Goal: Answer question/provide support

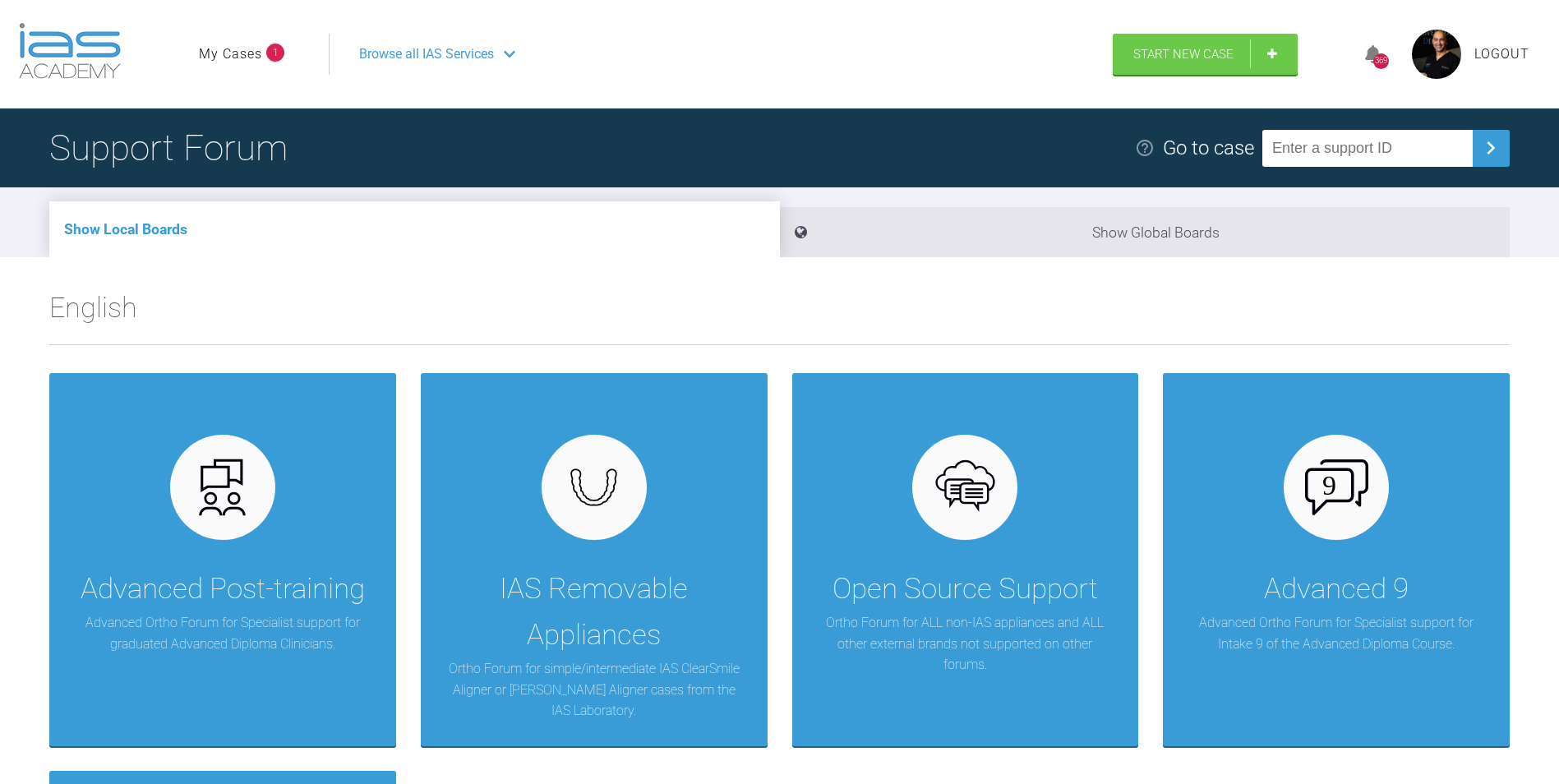
click at [229, 46] on link "My Cases" at bounding box center [230, 53] width 64 height 22
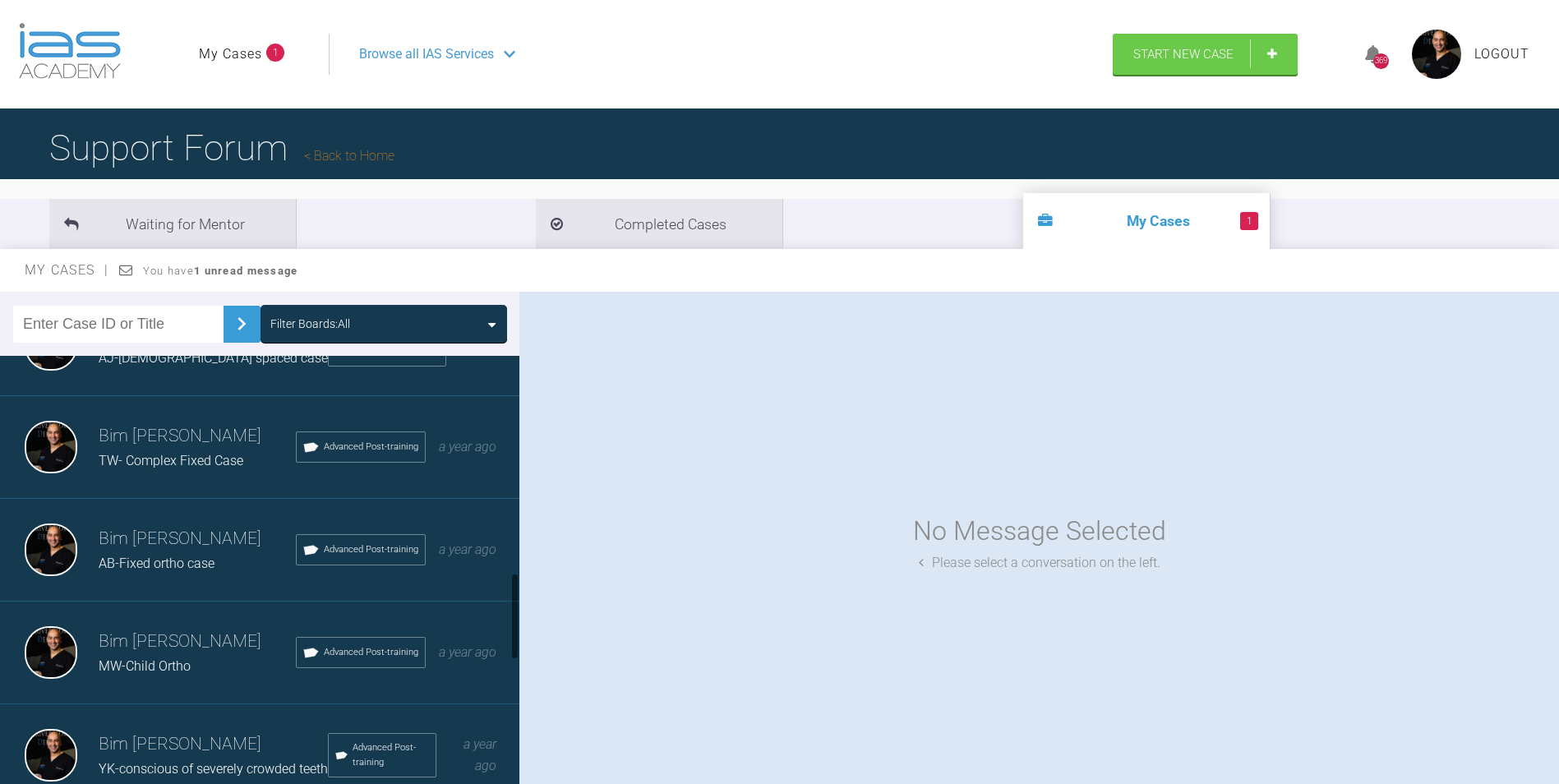
scroll to position [1150, 0]
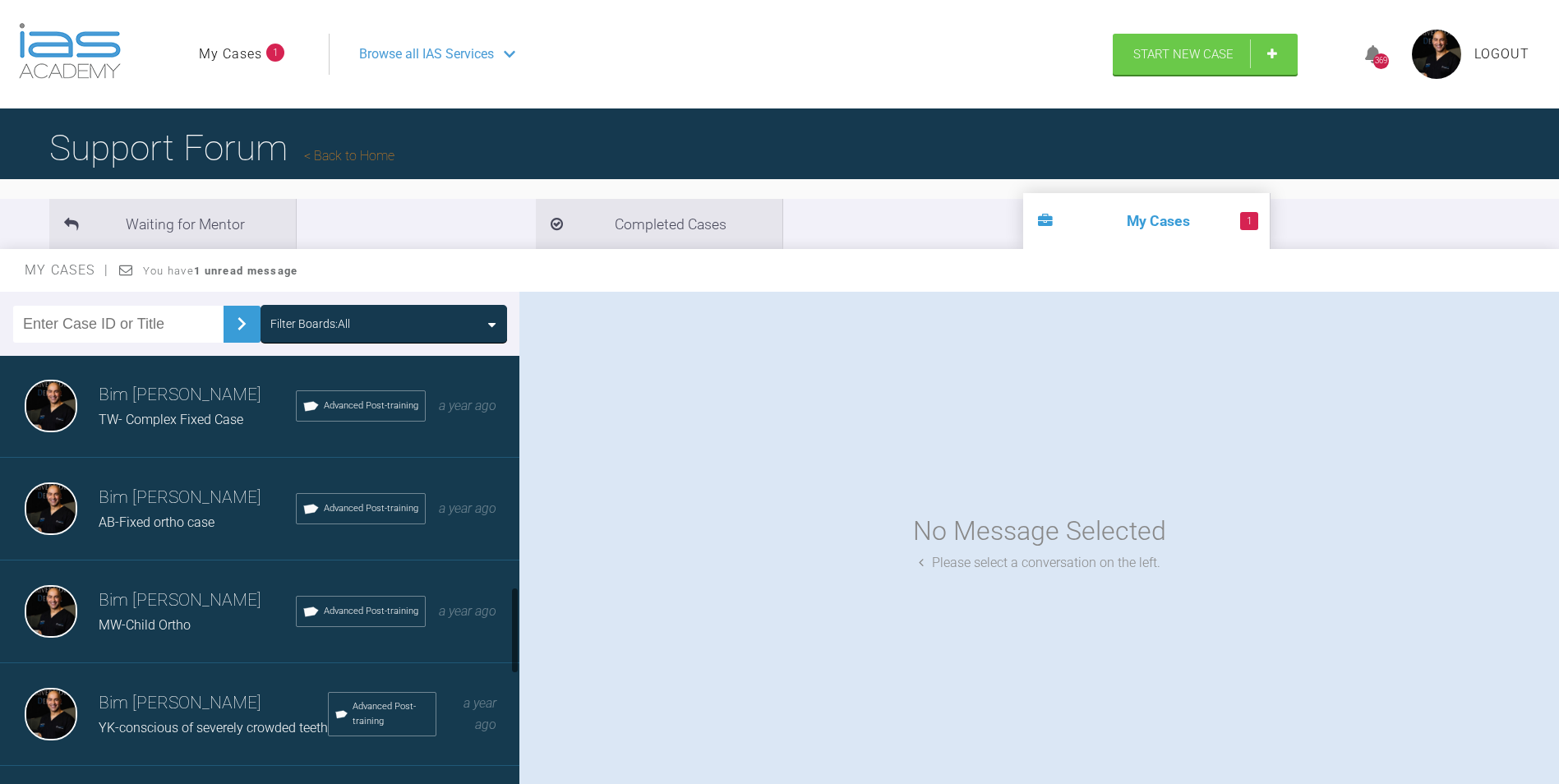
click at [189, 431] on div "TW- Complex Fixed Case" at bounding box center [197, 420] width 198 height 22
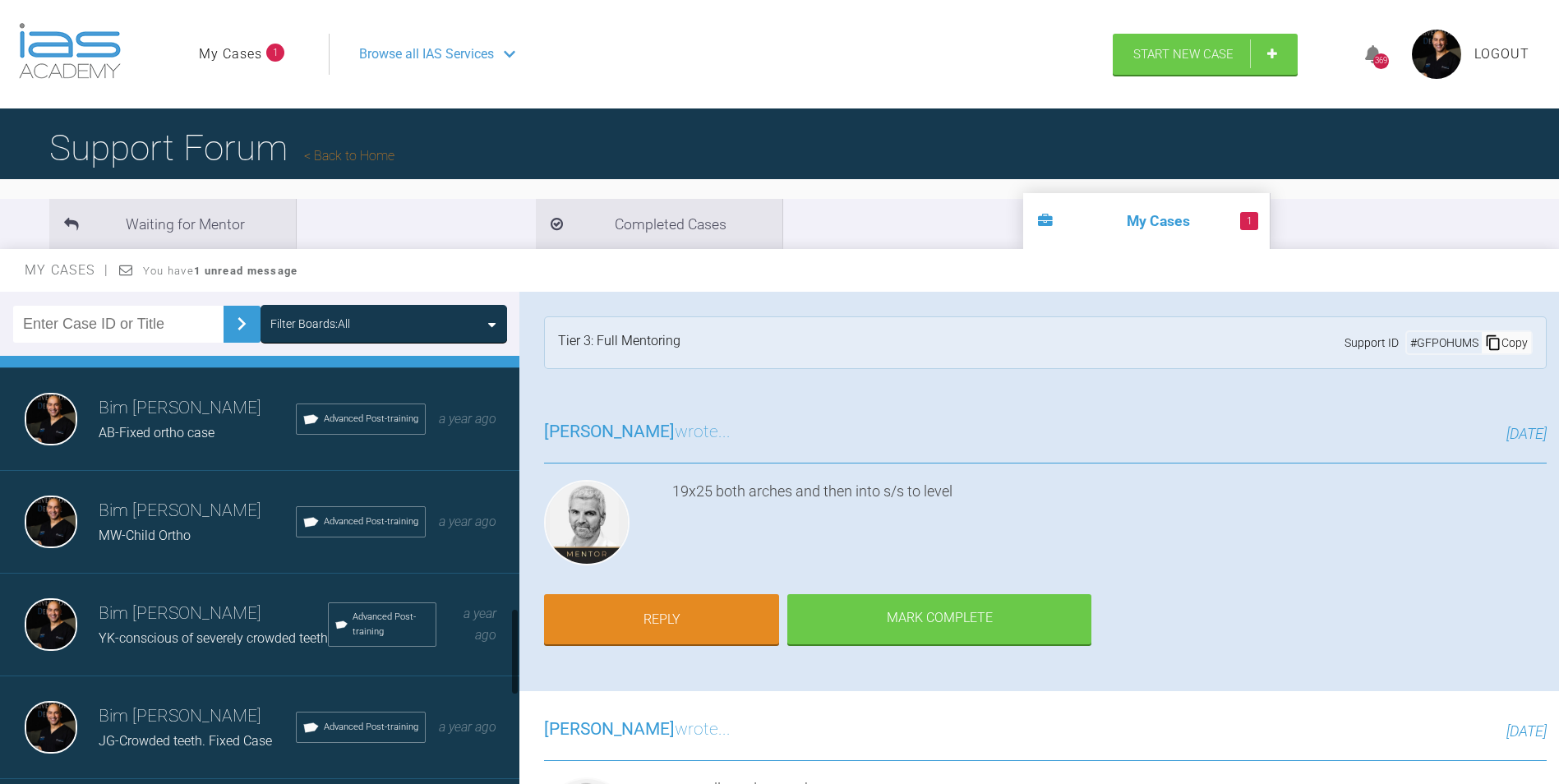
scroll to position [1404, 0]
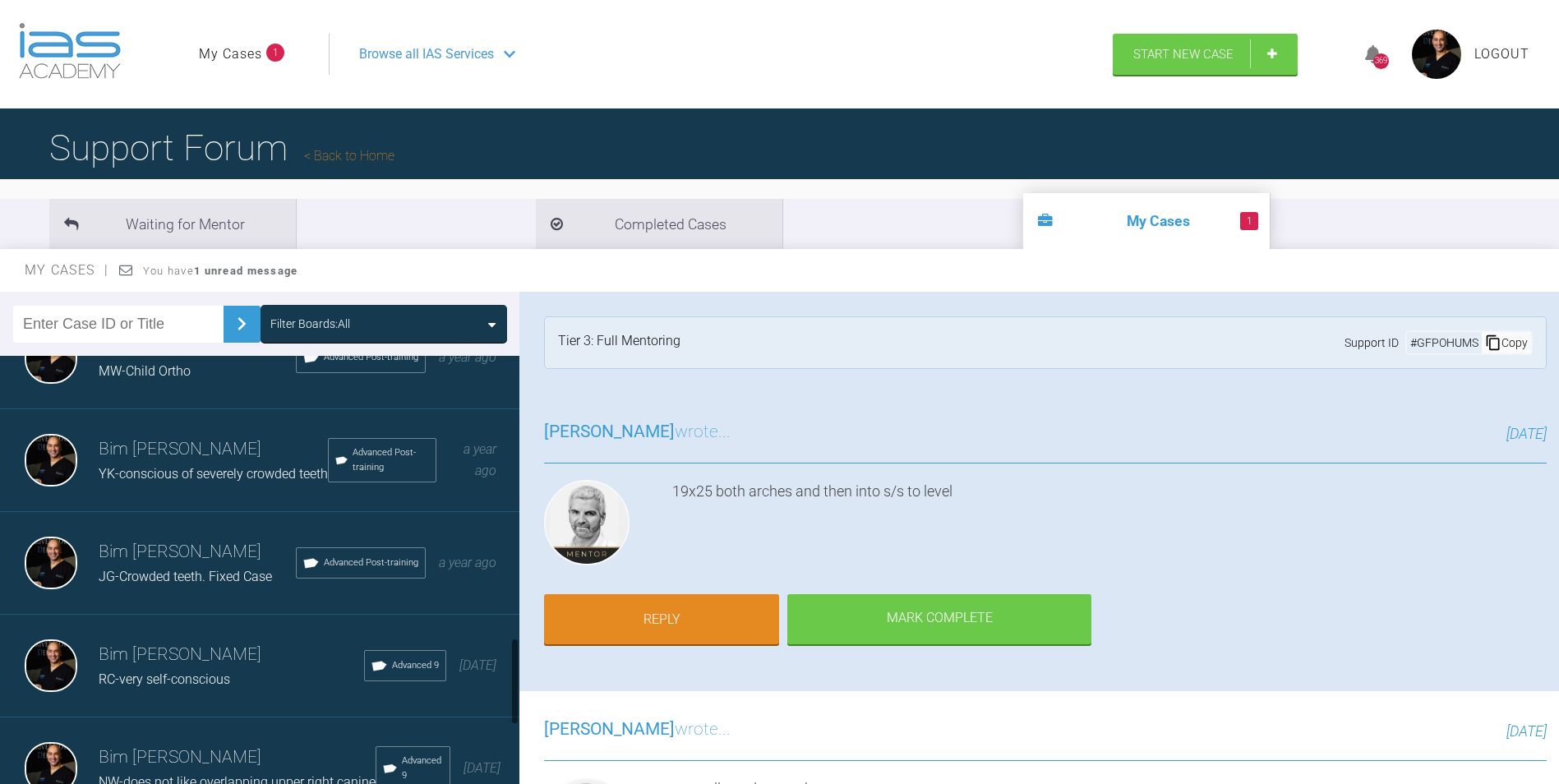
drag, startPoint x: 230, startPoint y: 501, endPoint x: 268, endPoint y: 505, distance: 38.2
click at [230, 481] on span "YK-conscious of severely crowded teeth" at bounding box center [213, 473] width 230 height 16
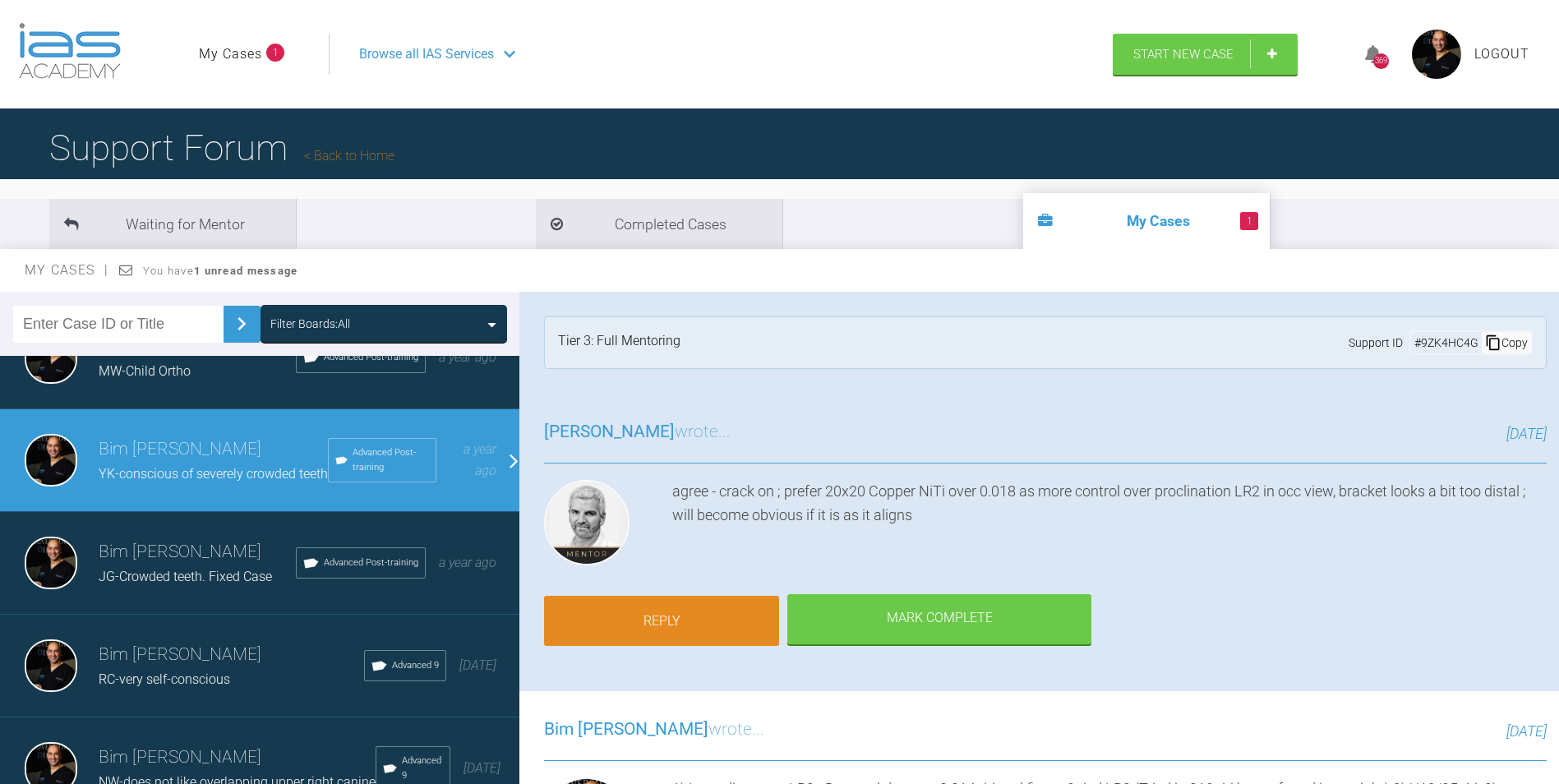
click at [732, 616] on link "Reply" at bounding box center [661, 621] width 235 height 51
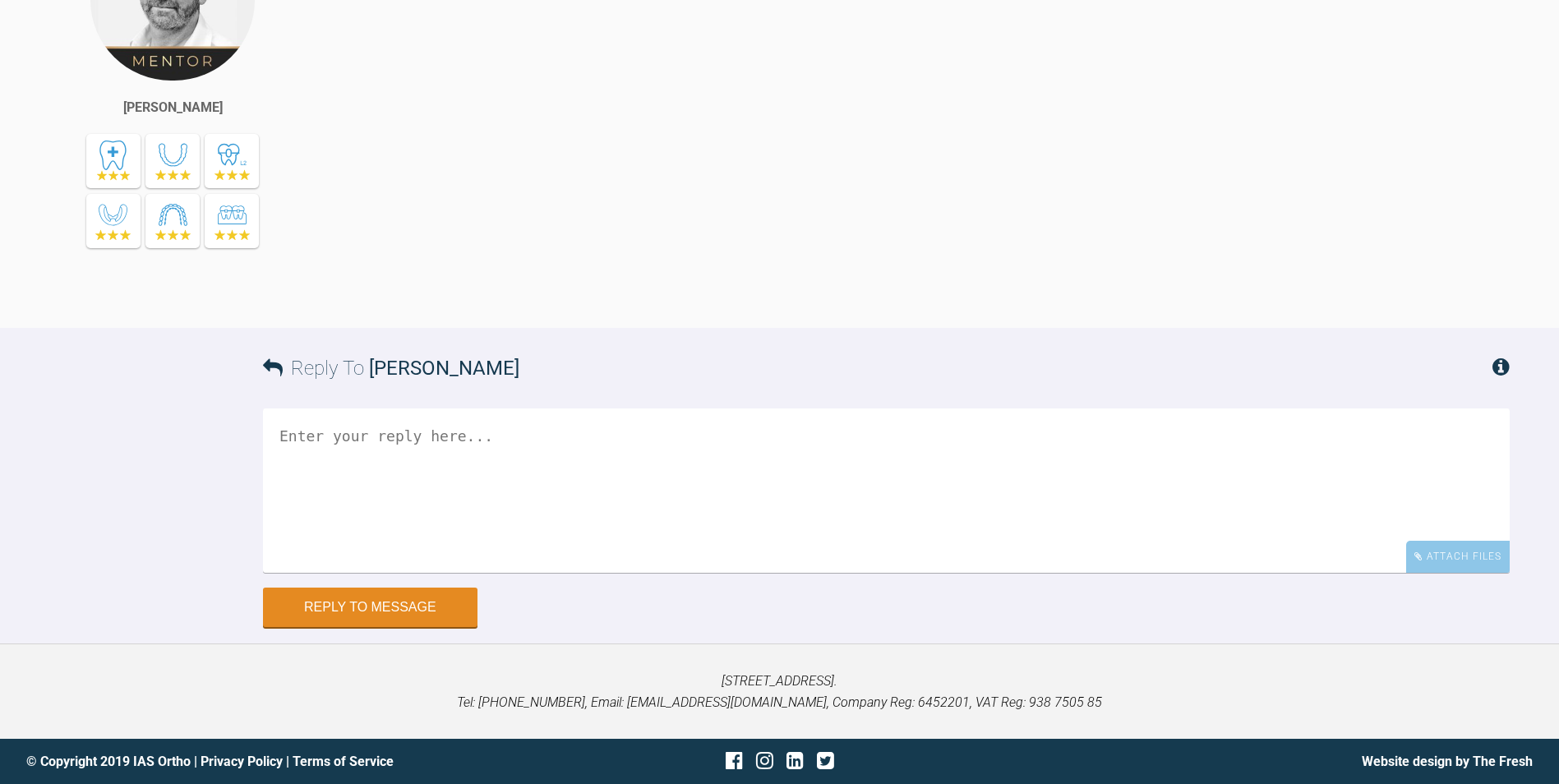
scroll to position [13439, 0]
paste textarea "1) UL2 almost retracted - small space distal. 2) Pchain UL3-2 under the wire ag…"
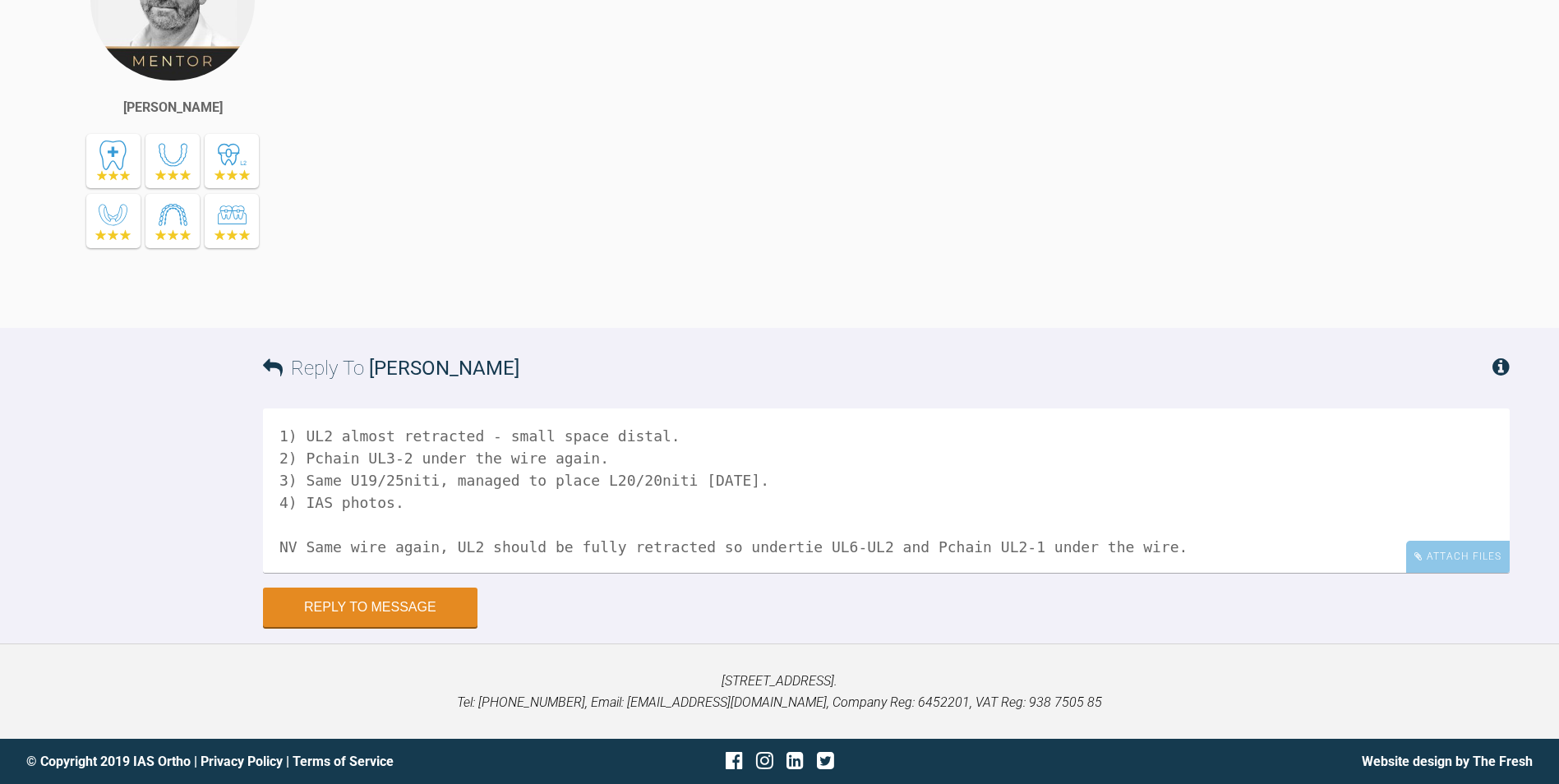
drag, startPoint x: 447, startPoint y: 671, endPoint x: 271, endPoint y: 662, distance: 176.2
click at [271, 572] on textarea "1) UL2 almost retracted - small space distal. 2) Pchain UL3-2 under the wire ag…" at bounding box center [886, 490] width 1247 height 164
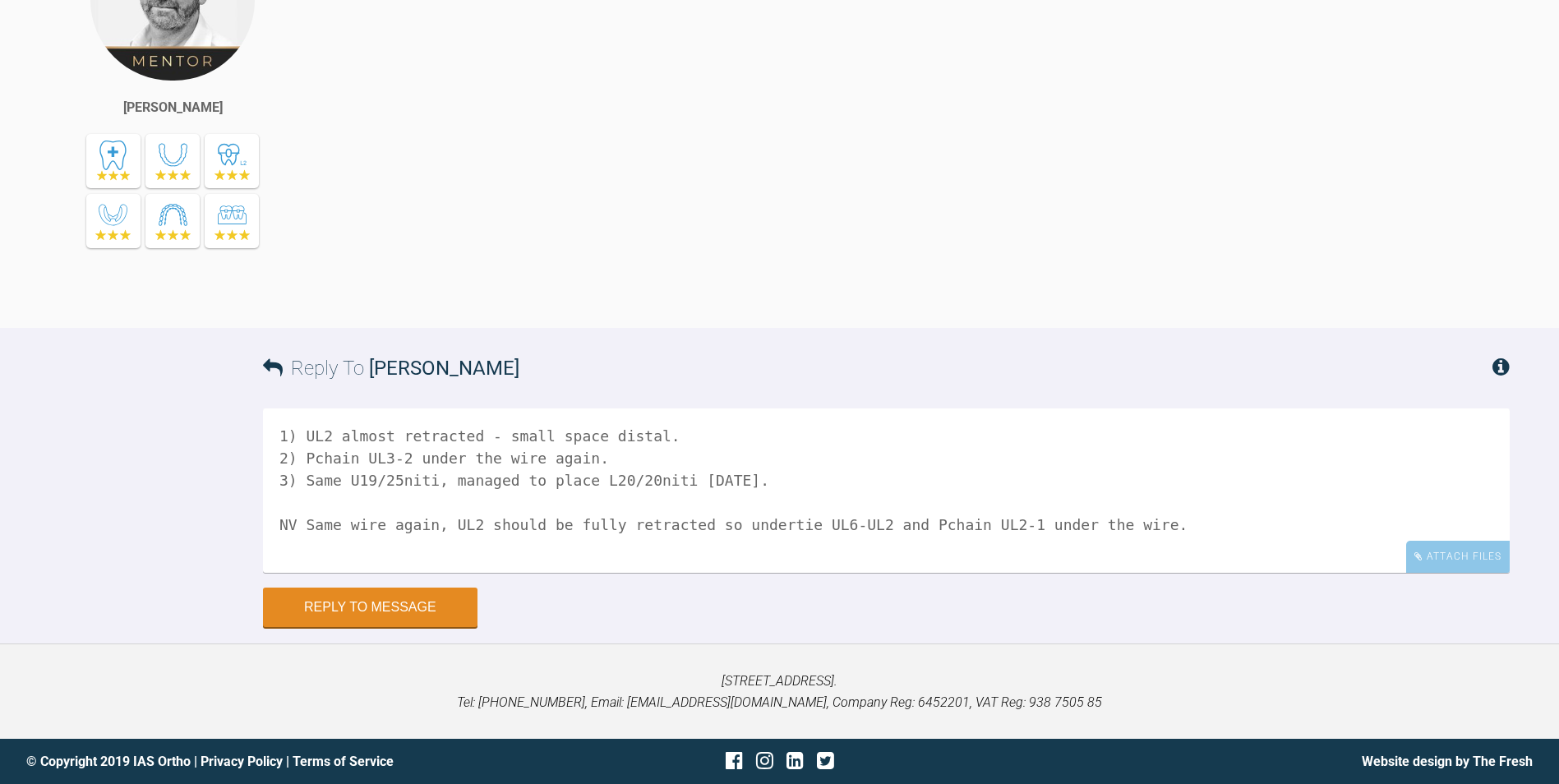
scroll to position [13603, 0]
drag, startPoint x: 518, startPoint y: 445, endPoint x: 671, endPoint y: 436, distance: 153.3
click at [671, 436] on textarea "1) UL2 almost retracted - small space distal. 2) Pchain UL3-2 under the wire ag…" at bounding box center [886, 490] width 1247 height 164
click at [394, 437] on textarea "1) UL2 almost retracted 2) Pchain UL3-2 under the wire again. 3) Same U19/25nit…" at bounding box center [886, 490] width 1247 height 164
click at [773, 529] on textarea "1) UL2 almost fully retracted 2) Pchain UL3-2 under the wire again. 3) Same U19…" at bounding box center [886, 490] width 1247 height 164
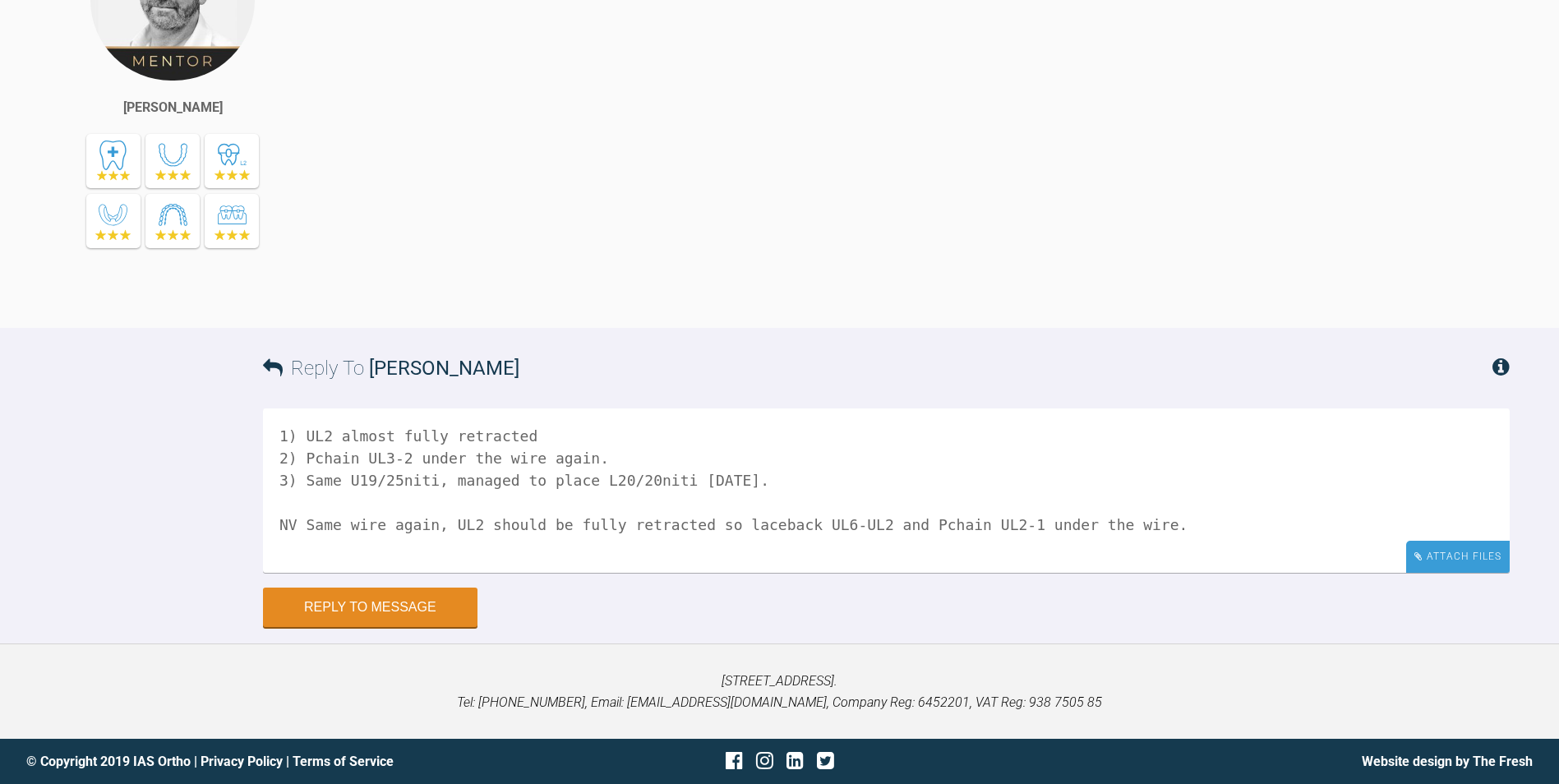
type textarea "1) UL2 almost fully retracted 2) Pchain UL3-2 under the wire again. 3) Same U19…"
click at [1443, 554] on div "Attach Files" at bounding box center [1458, 556] width 104 height 32
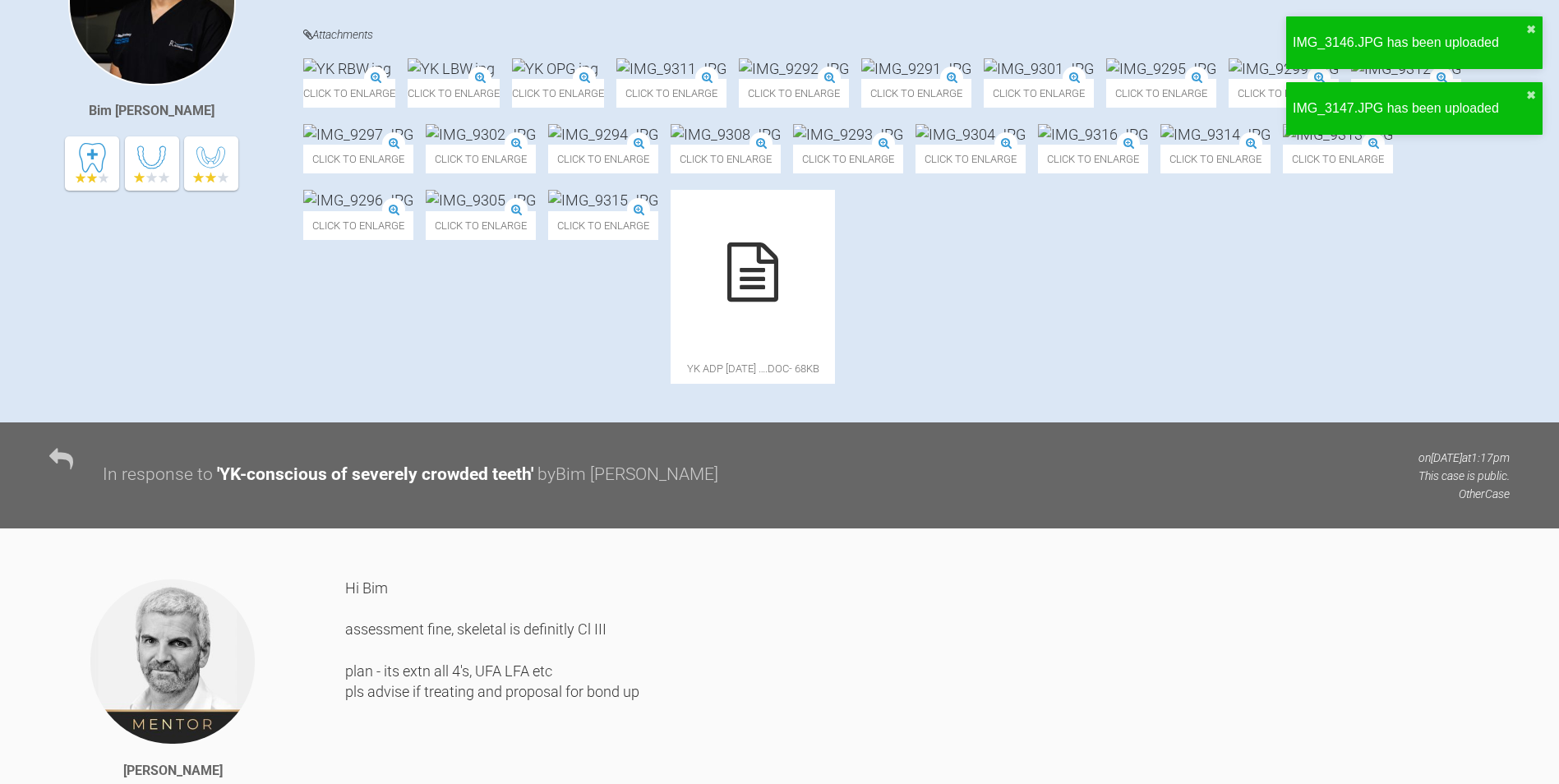
scroll to position [0, 0]
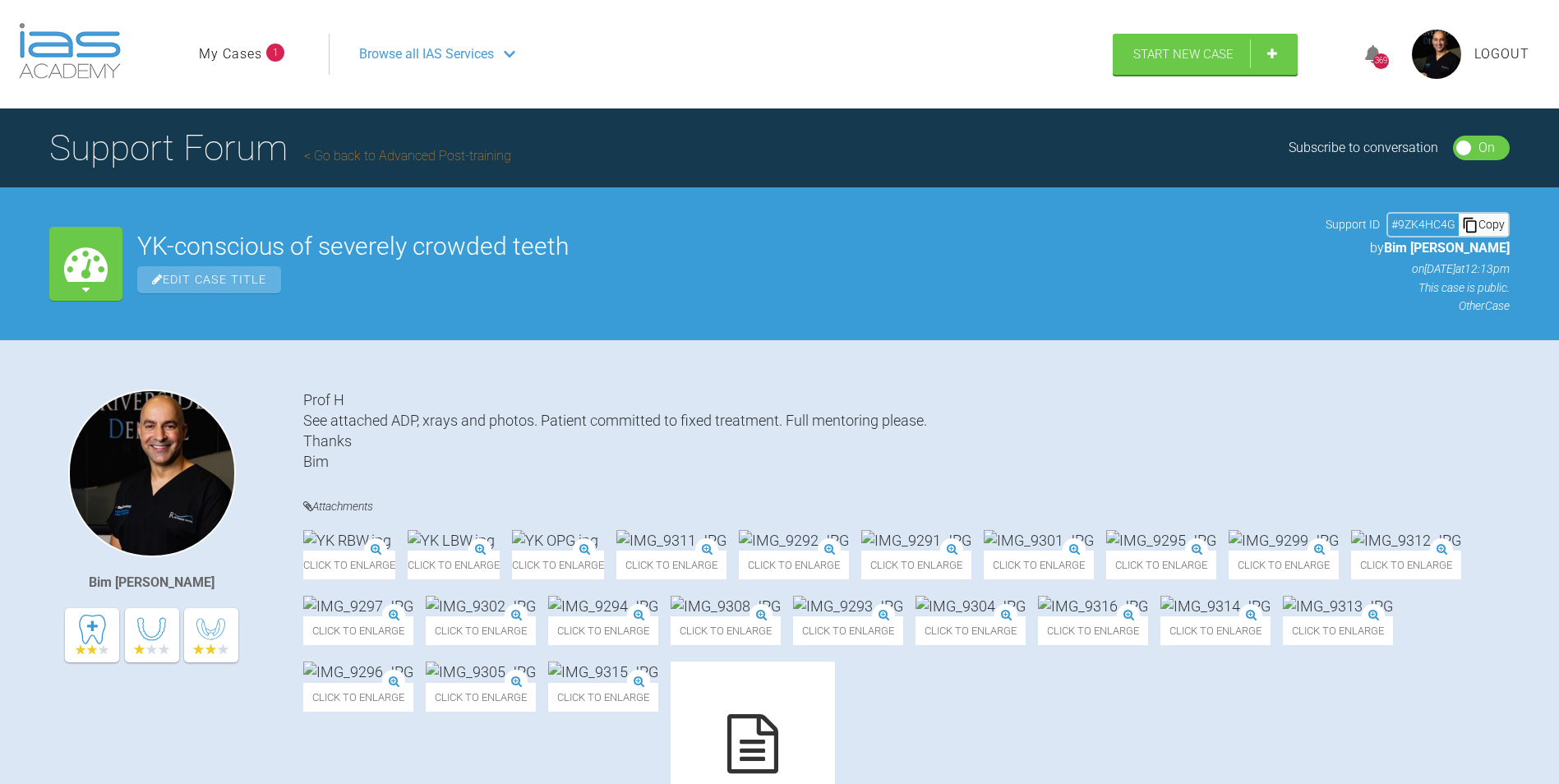
click at [244, 54] on link "My Cases" at bounding box center [230, 53] width 64 height 22
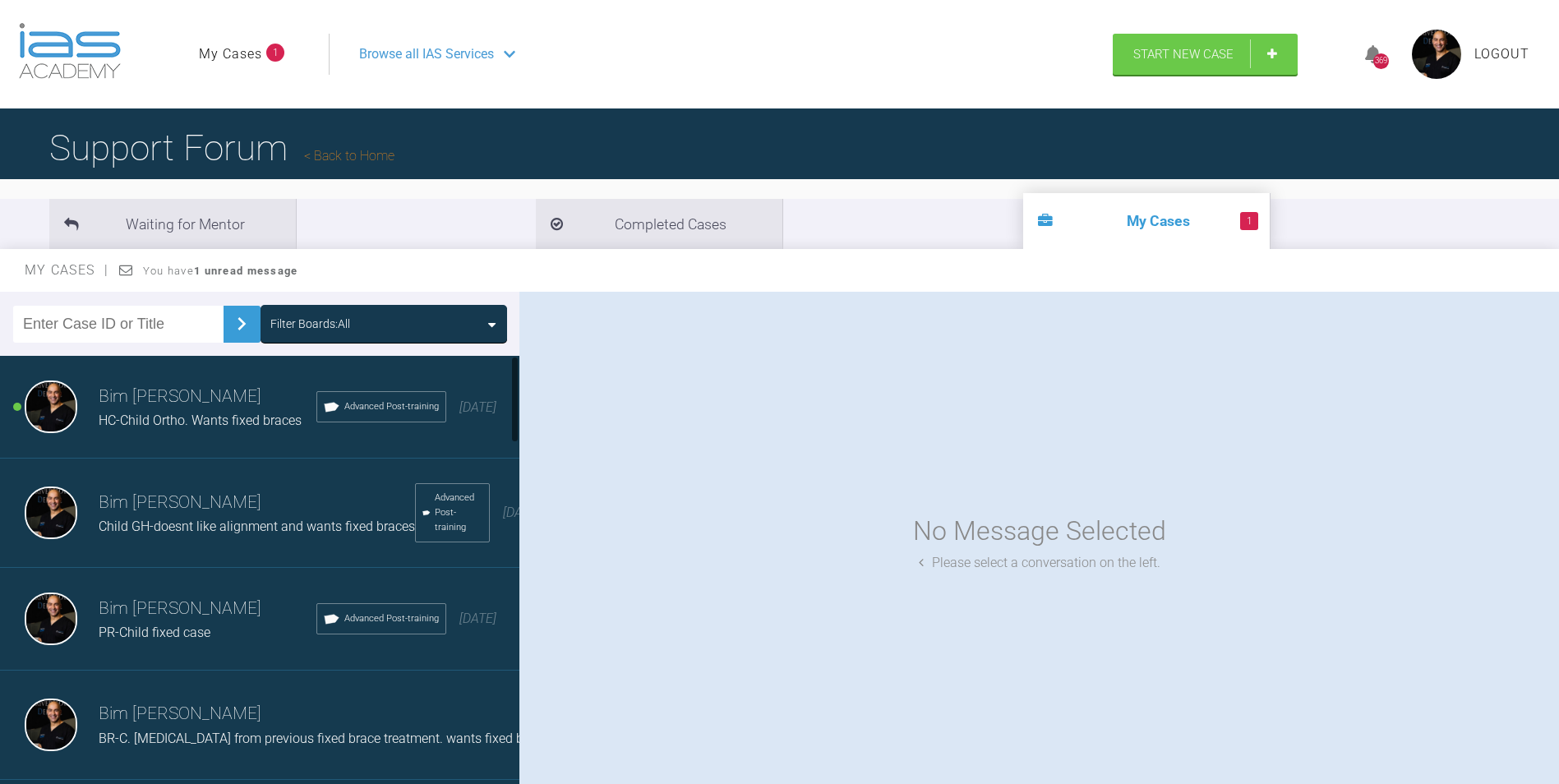
click at [172, 419] on span "HC-Child Ortho. Wants fixed braces" at bounding box center [200, 420] width 203 height 16
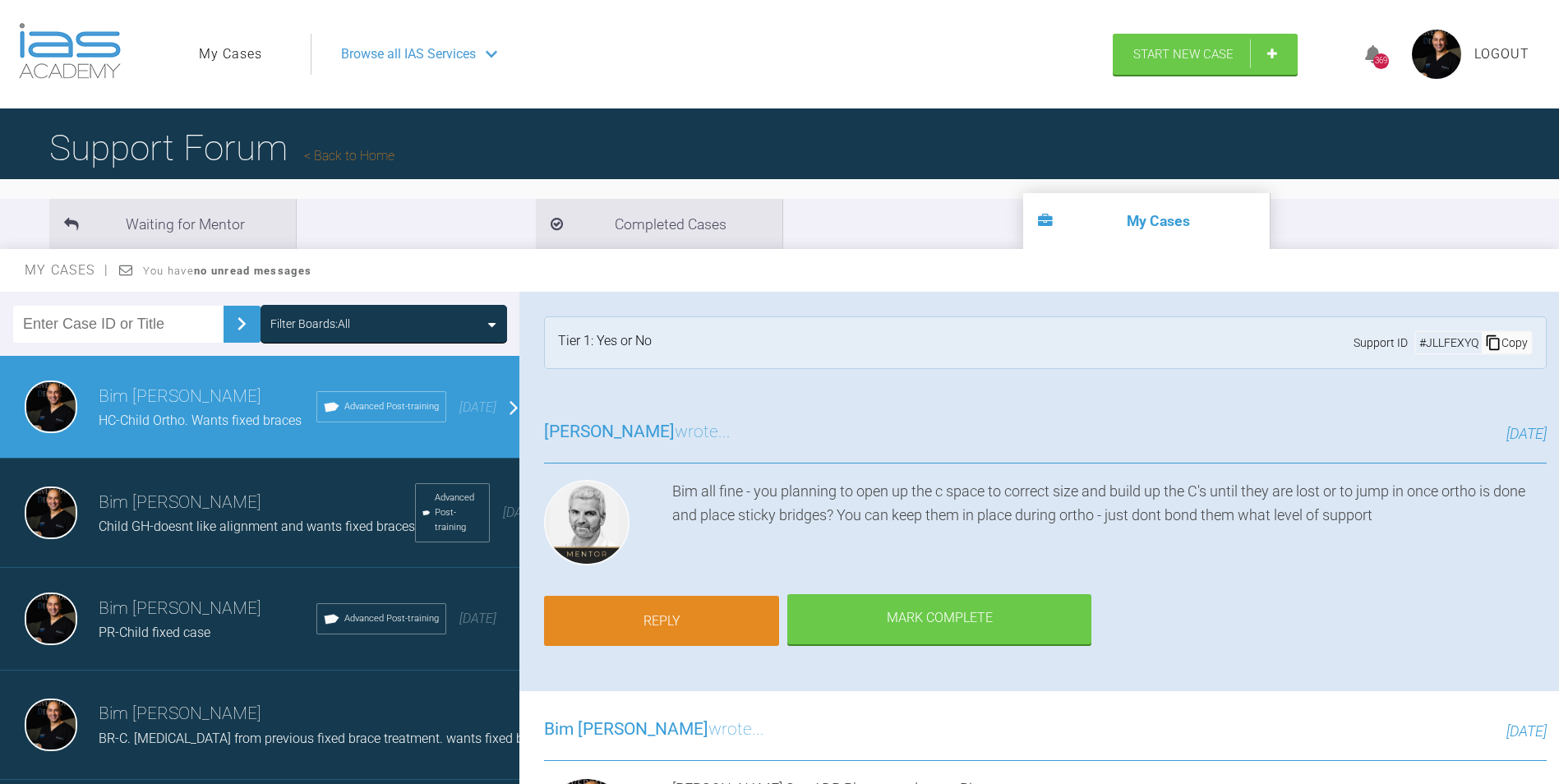
click at [681, 611] on link "Reply" at bounding box center [661, 621] width 235 height 51
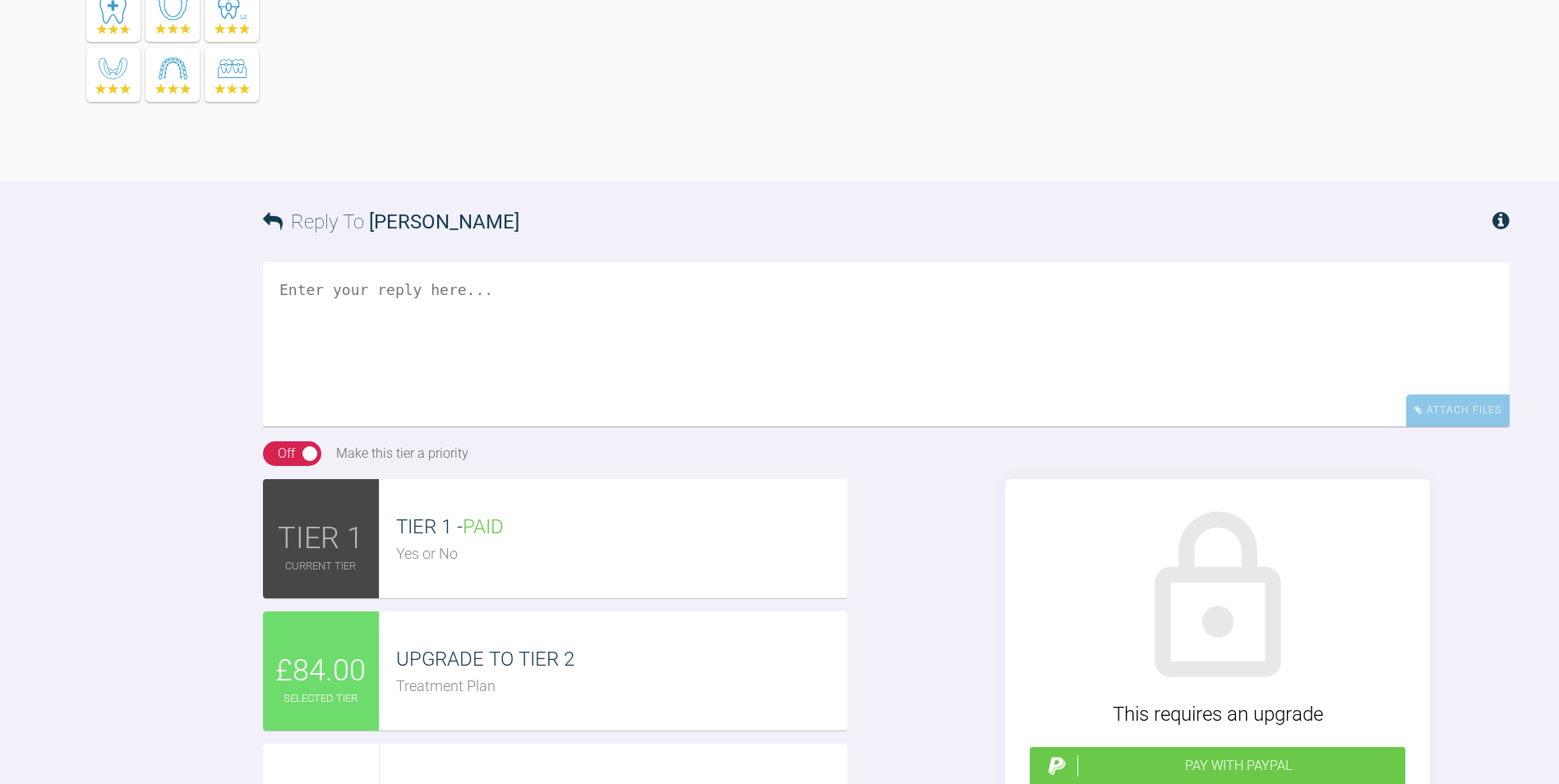
scroll to position [1368, 0]
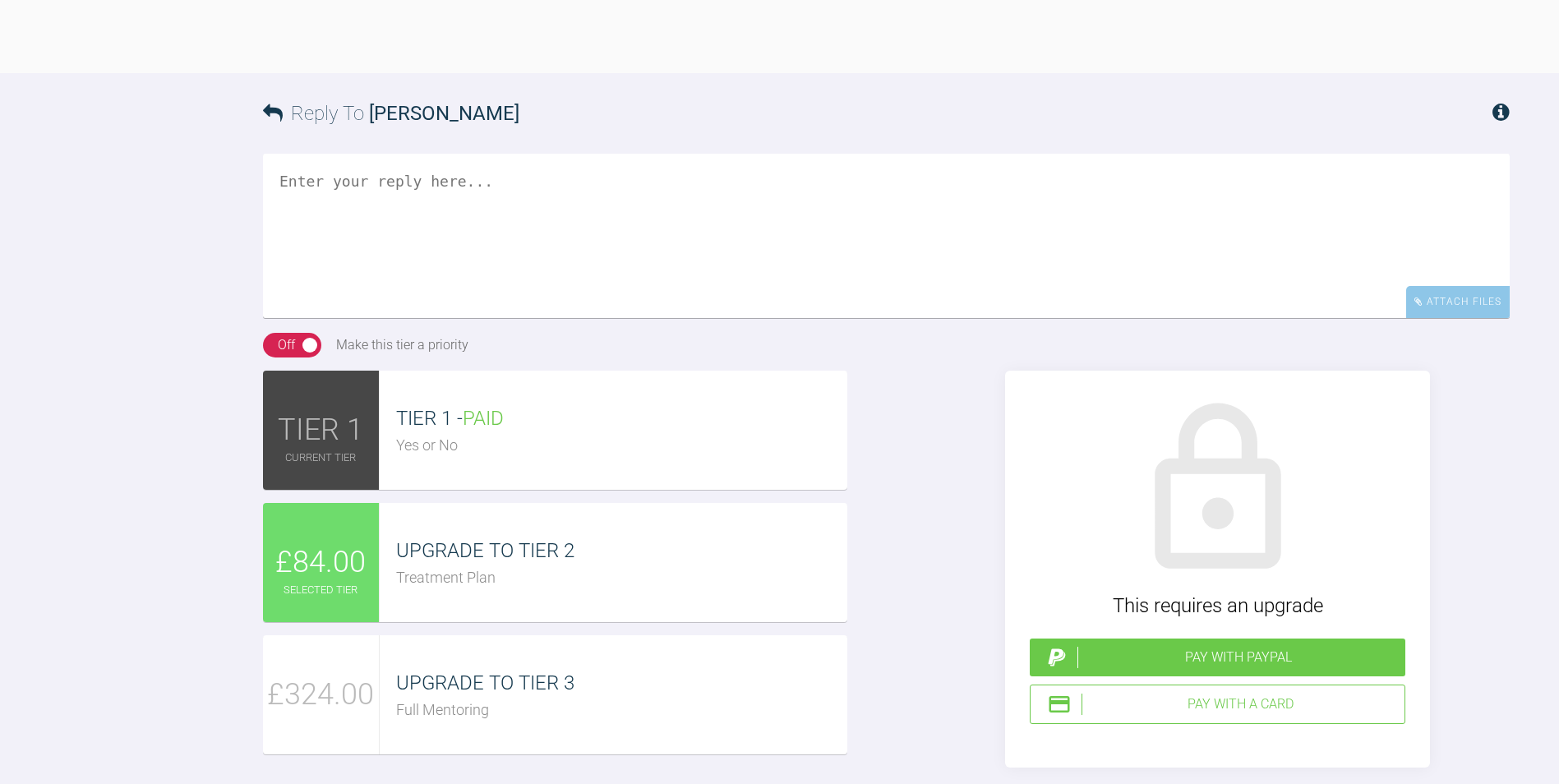
click at [508, 318] on textarea at bounding box center [886, 235] width 1247 height 164
drag, startPoint x: 688, startPoint y: 518, endPoint x: 231, endPoint y: 518, distance: 457.0
click at [231, 518] on div "Reply To [PERSON_NAME] will have a chat with her and see what she wants, they a…" at bounding box center [780, 420] width 1559 height 694
click at [498, 318] on textarea "They are grade 1 mobile" at bounding box center [886, 235] width 1247 height 164
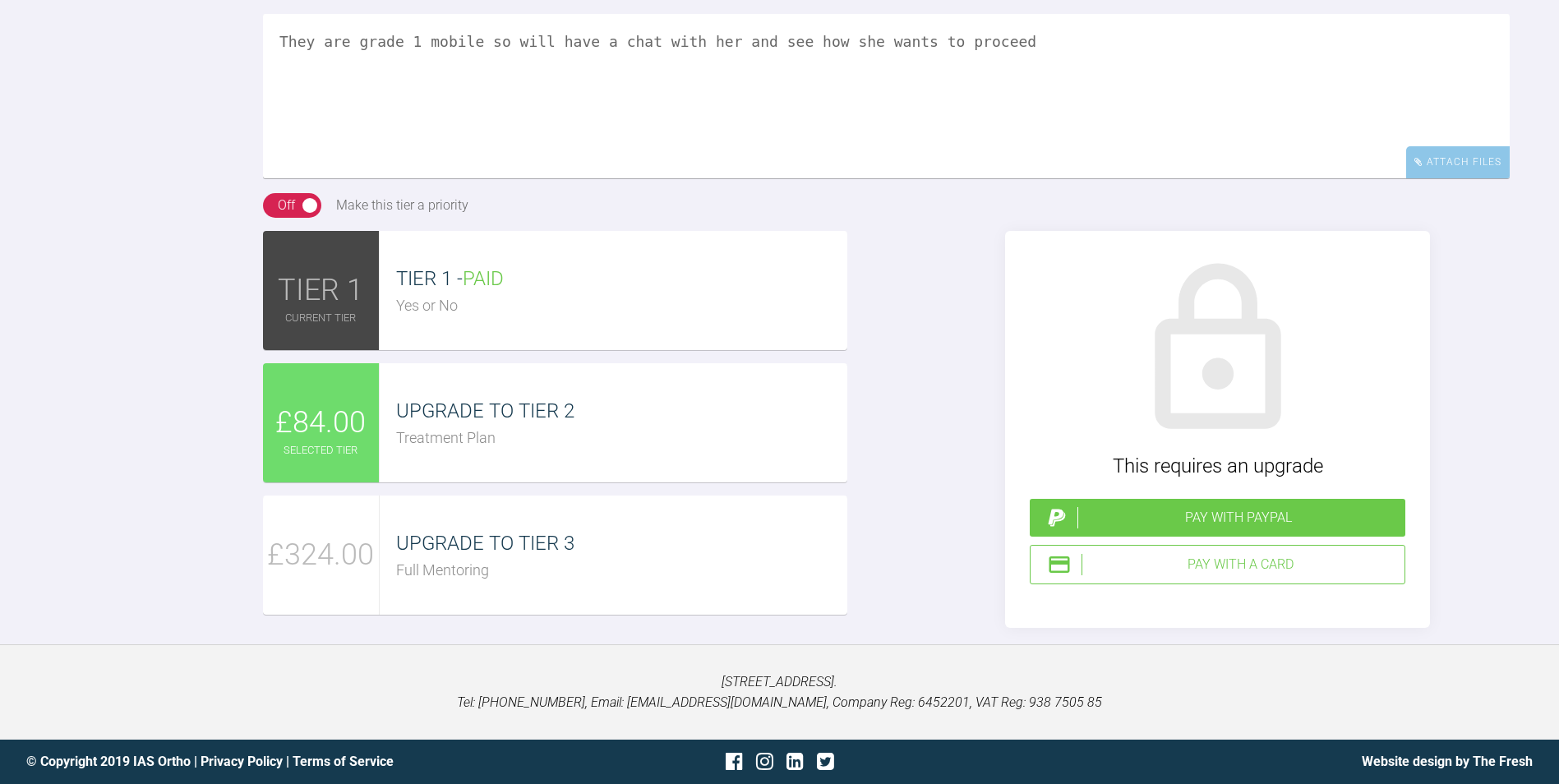
scroll to position [1779, 0]
click at [455, 555] on span "UPGRADE TO TIER 3" at bounding box center [485, 543] width 178 height 23
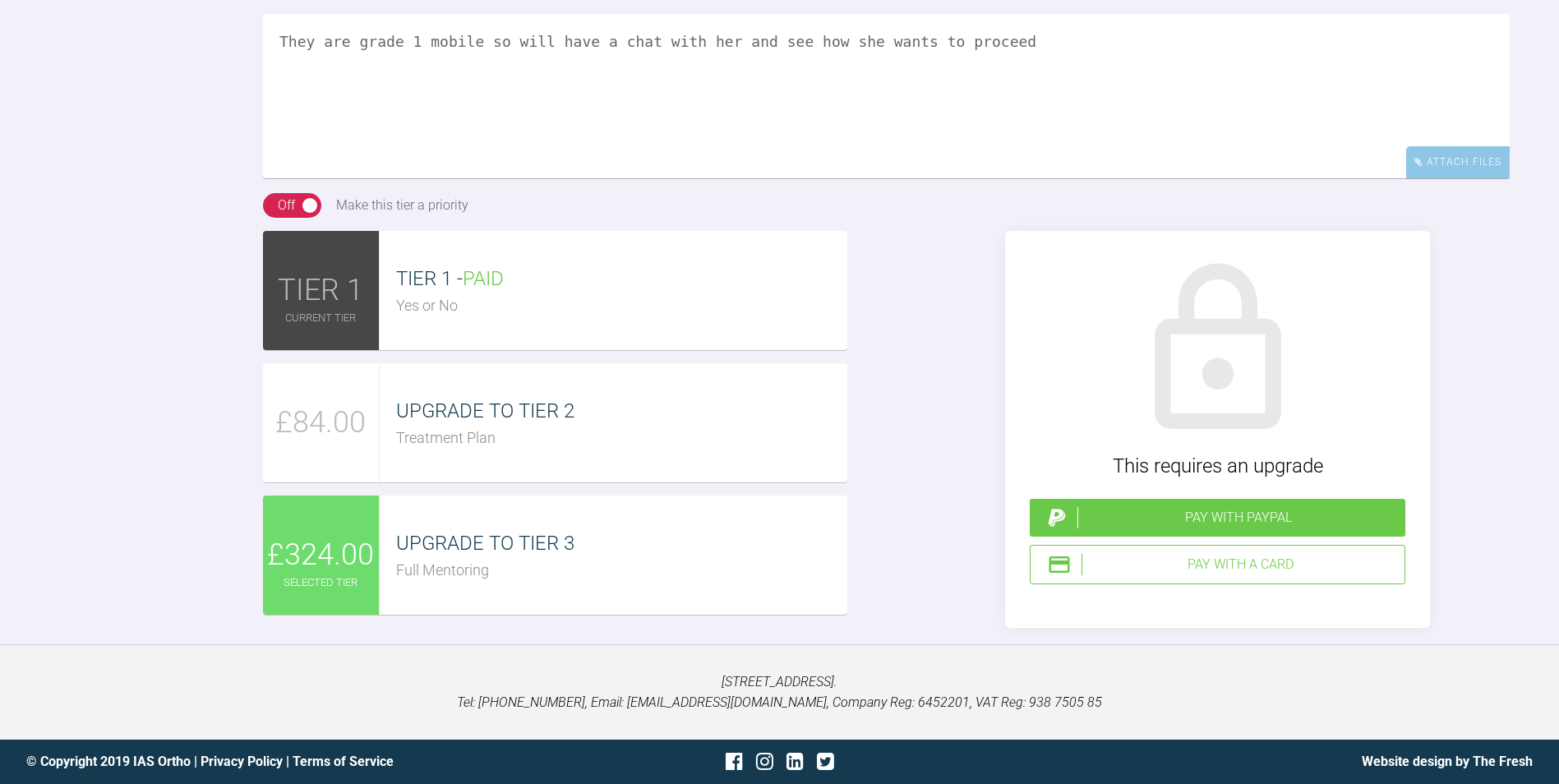
scroll to position [1532, 0]
click at [981, 178] on textarea "They are grade 1 mobile so will have a chat with her and see how she wants to p…" at bounding box center [886, 96] width 1247 height 164
click at [796, 178] on textarea "They are grade 1 mobile so will have a chat with her and see how she wants to p…" at bounding box center [886, 96] width 1247 height 164
click at [828, 178] on textarea "They are grade 1 mobile so will have a chat with her and see how she wants to p…" at bounding box center [886, 96] width 1247 height 164
click at [834, 178] on textarea "They are grade 1 mobile so will have a chat with her and see how she wants to p…" at bounding box center [886, 96] width 1247 height 164
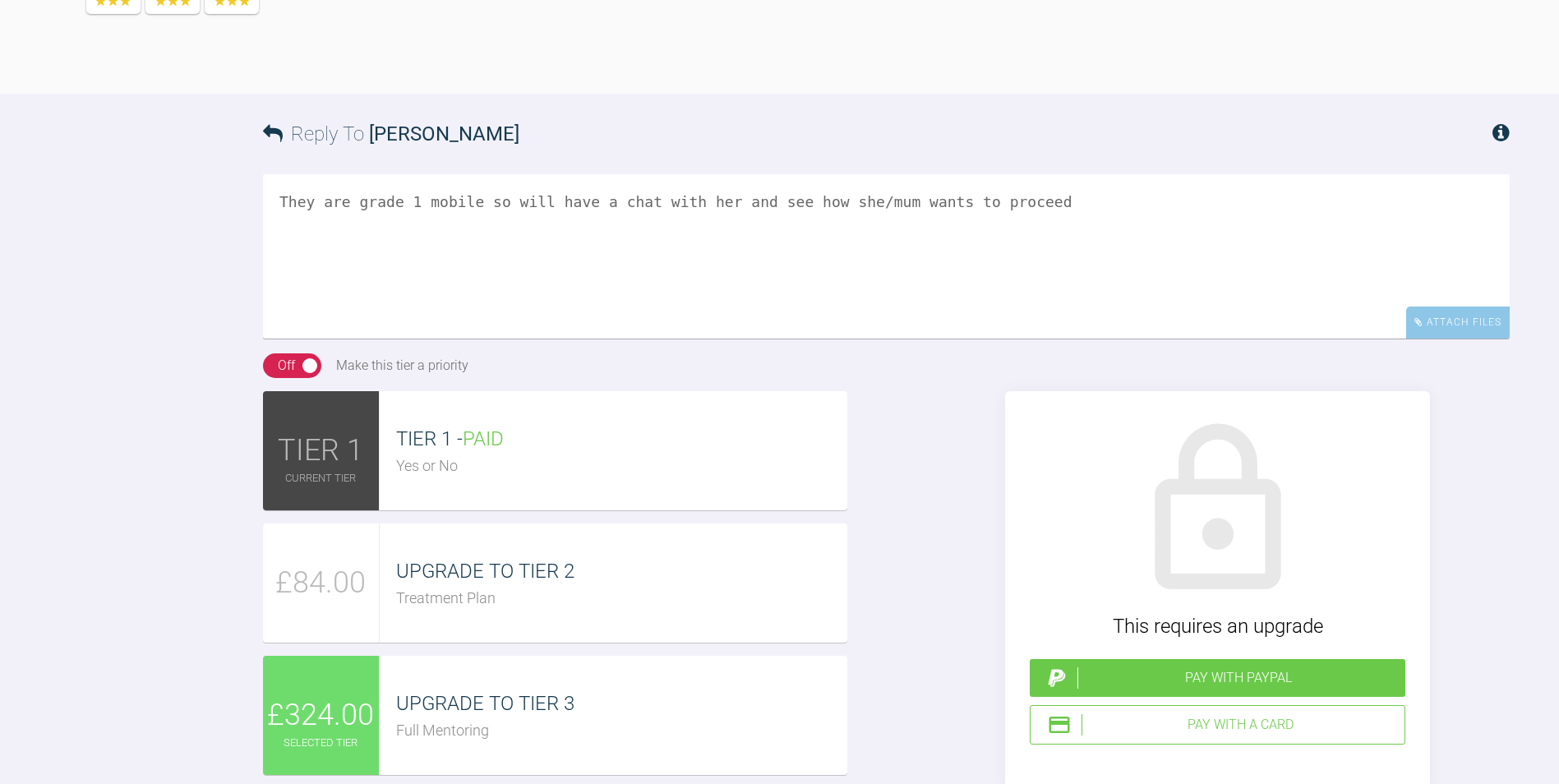
scroll to position [1368, 0]
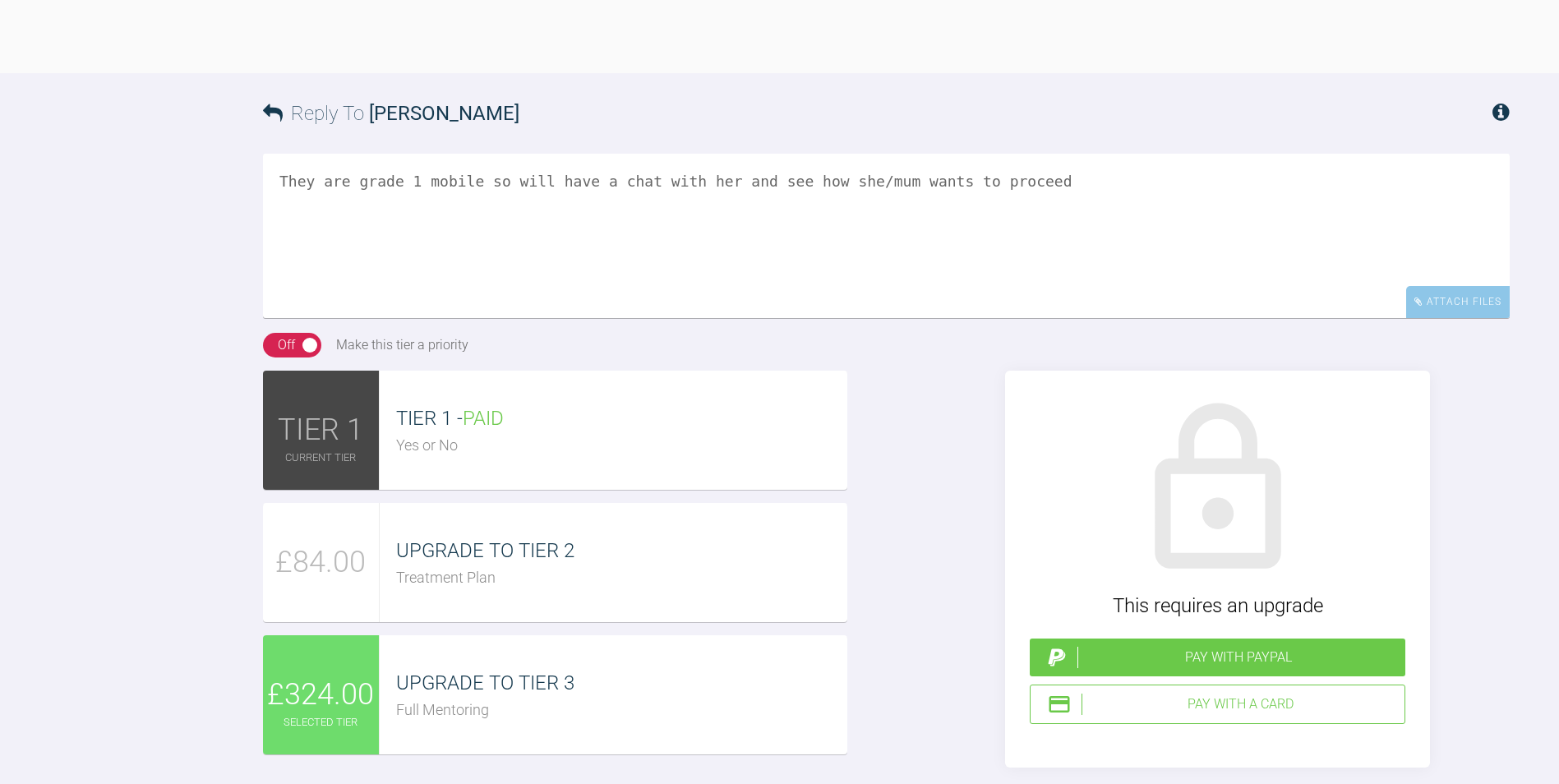
click at [913, 318] on textarea "They are grade 1 mobile so will have a chat with her and see how she/mum wants …" at bounding box center [886, 235] width 1247 height 164
click at [1047, 318] on textarea "They are grade 1 mobile so will have a chat with her and see how she/mum want t…" at bounding box center [886, 235] width 1247 height 164
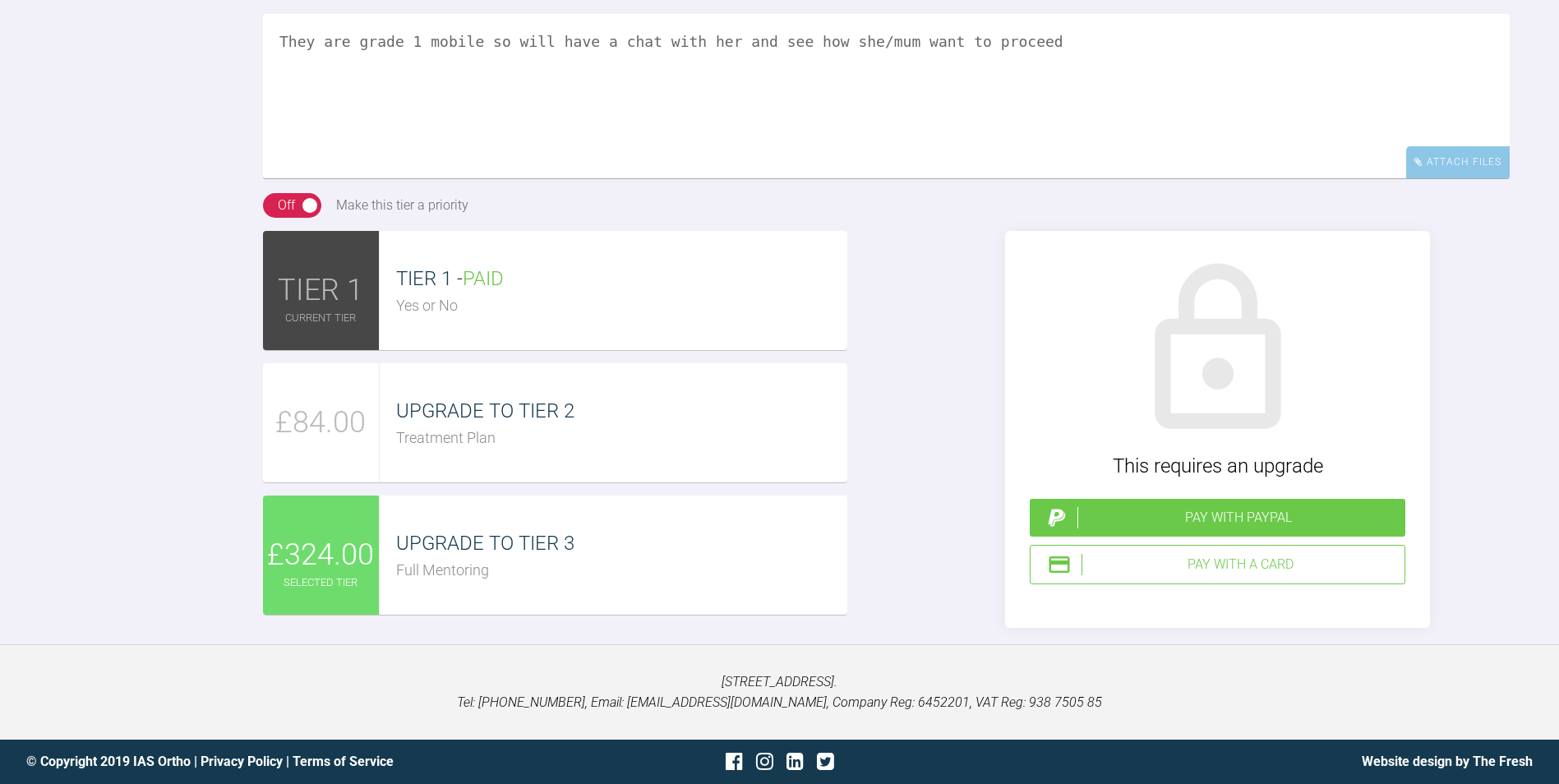
scroll to position [1779, 0]
click at [1015, 117] on textarea "They are grade 1 mobile so will have a chat with her and see how she/mum want t…" at bounding box center [886, 96] width 1247 height 164
type textarea "They are grade 1 mobile so will have a chat with her and see how she/mum want t…"
click at [1240, 575] on div "Pay with a Card" at bounding box center [1240, 564] width 317 height 22
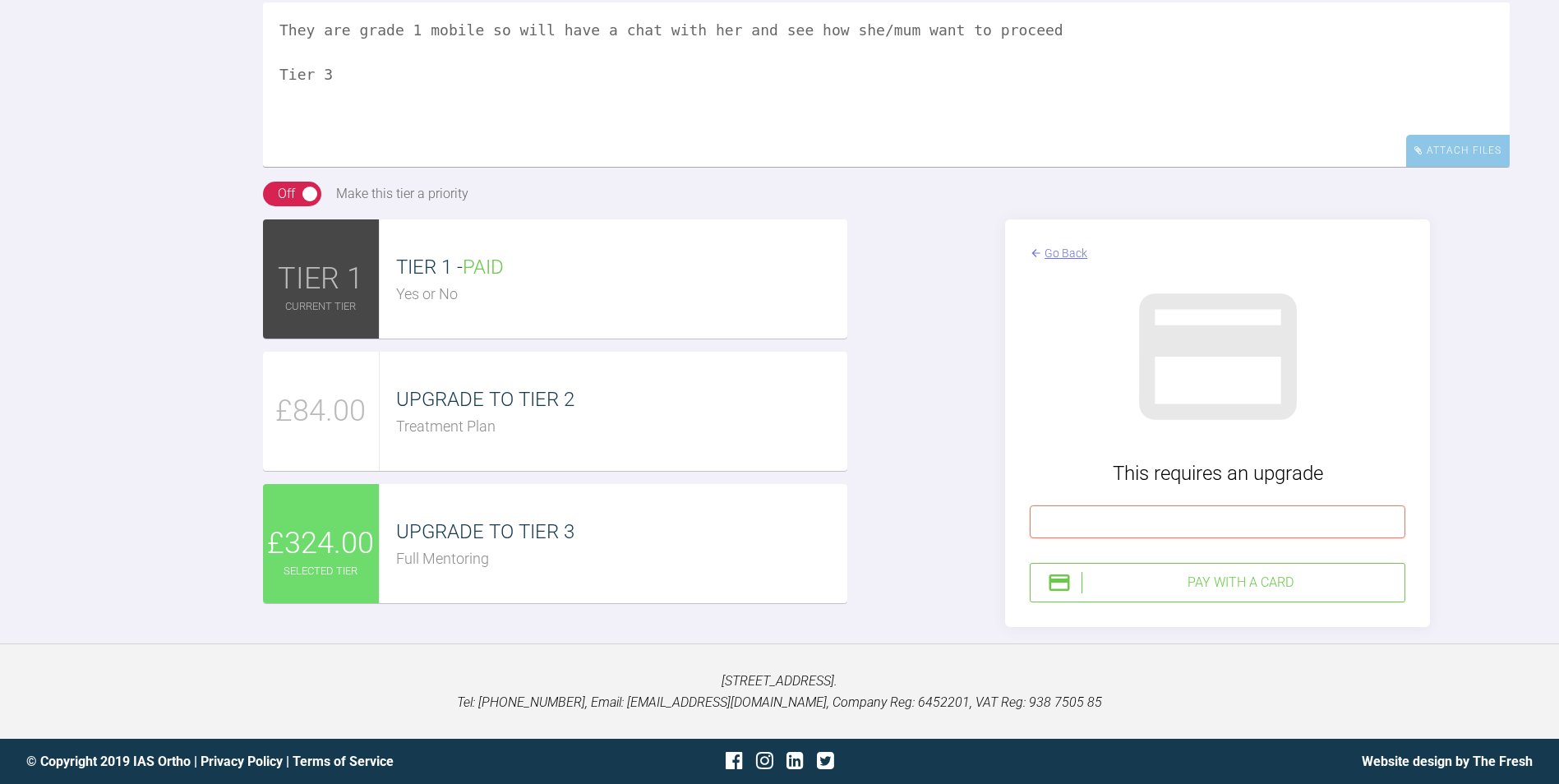
click at [1257, 593] on div "Pay with a Card" at bounding box center [1240, 583] width 317 height 22
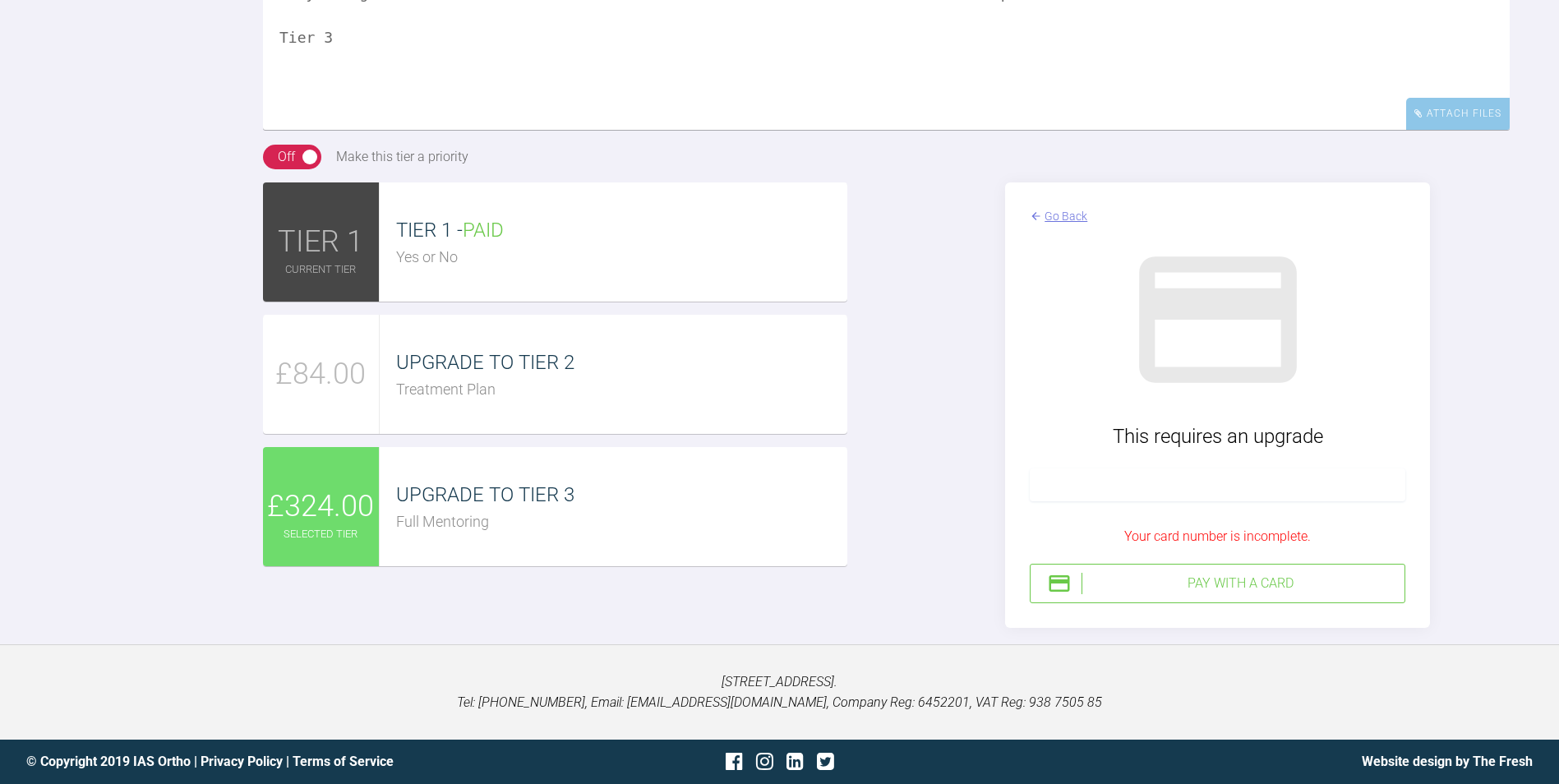
click at [1225, 594] on div "Pay with a Card" at bounding box center [1240, 583] width 317 height 22
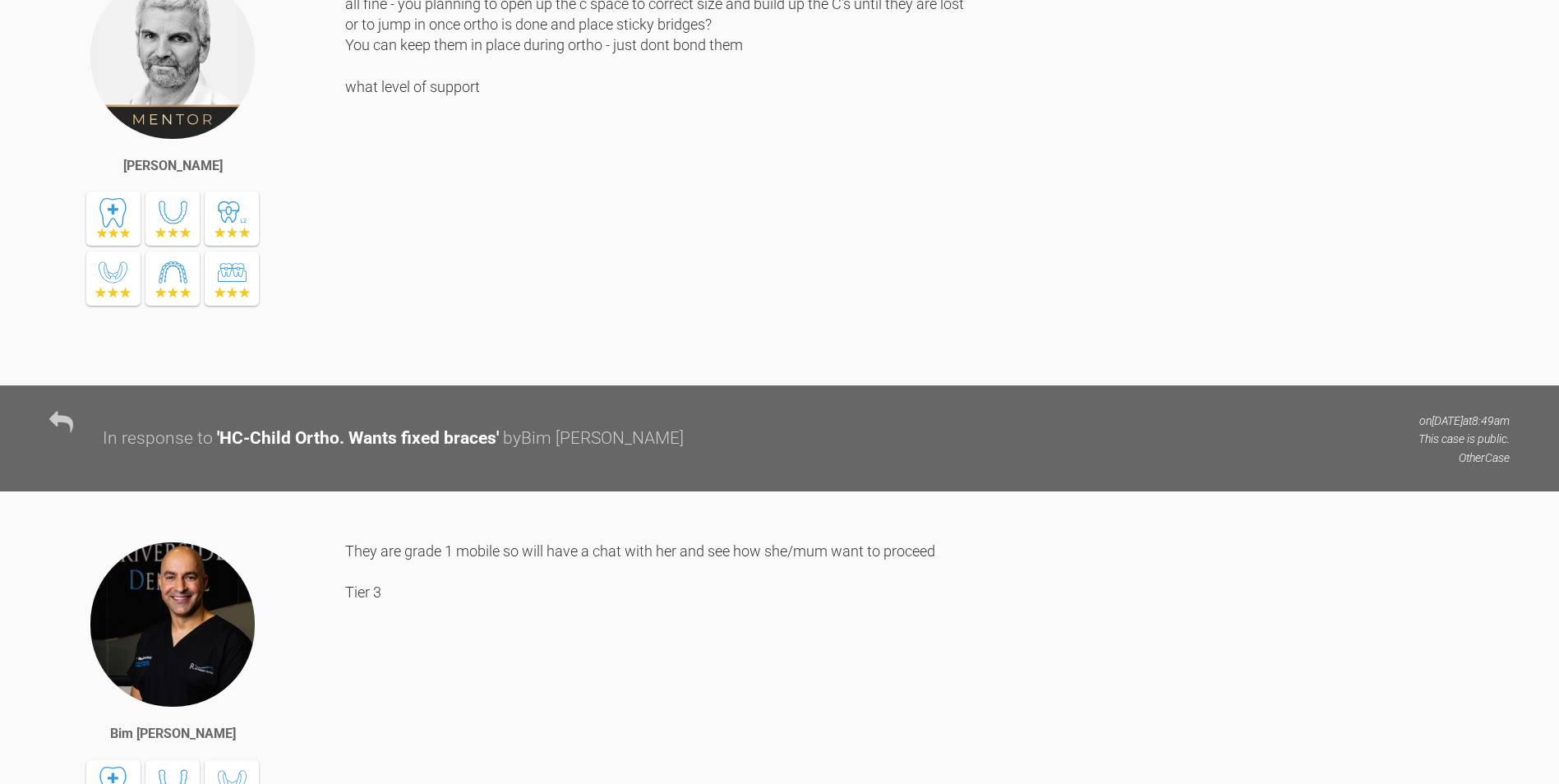
scroll to position [0, 0]
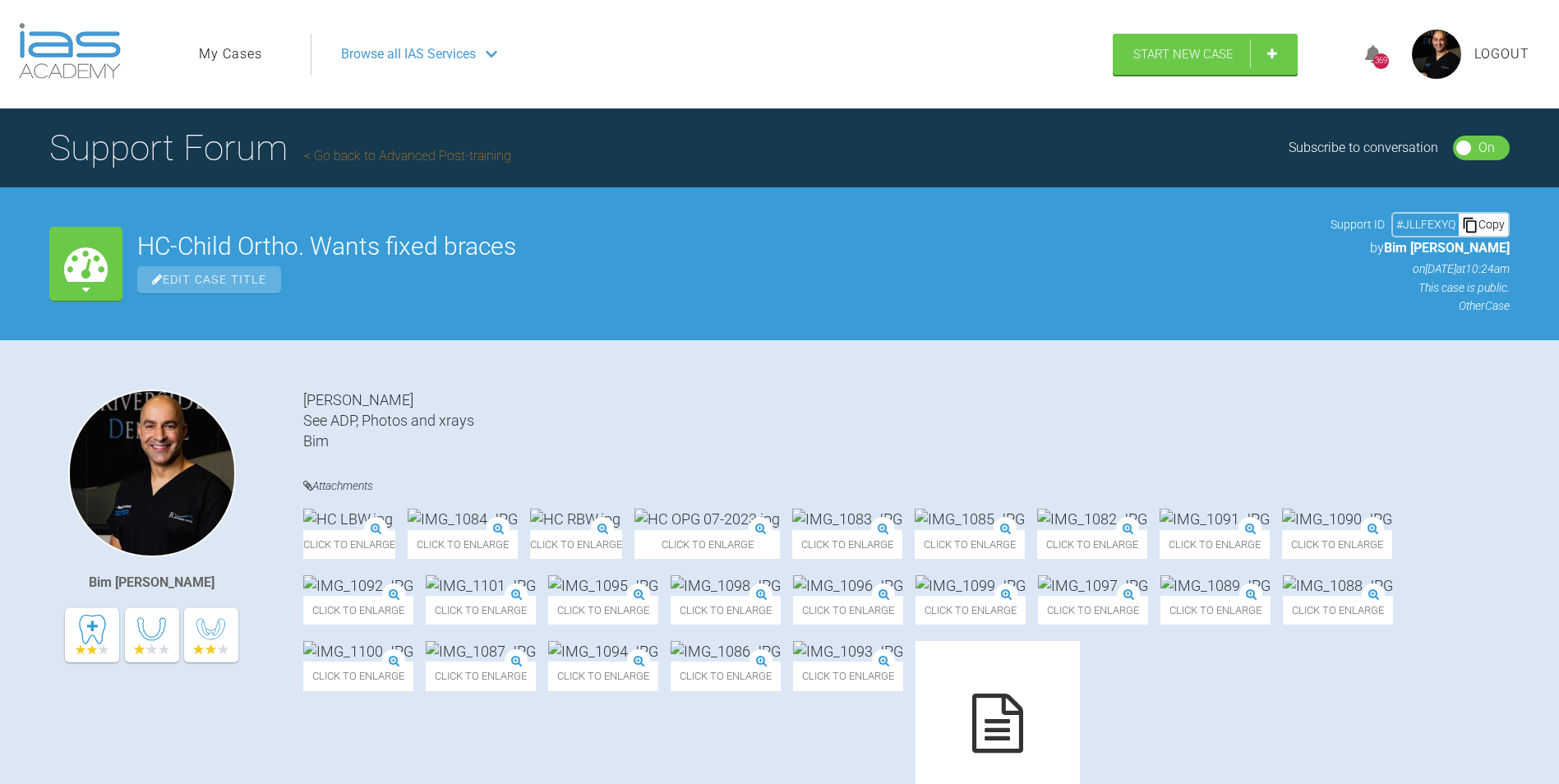
drag, startPoint x: 1498, startPoint y: 52, endPoint x: 1507, endPoint y: 46, distance: 10.8
click at [1498, 52] on span "Logout" at bounding box center [1502, 53] width 55 height 22
